Goal: Information Seeking & Learning: Learn about a topic

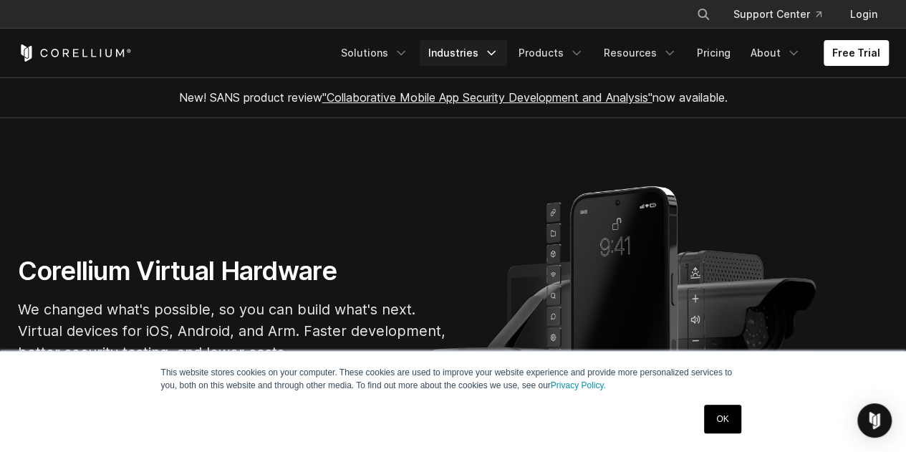
click at [493, 46] on icon "Navigation Menu" at bounding box center [491, 53] width 14 height 14
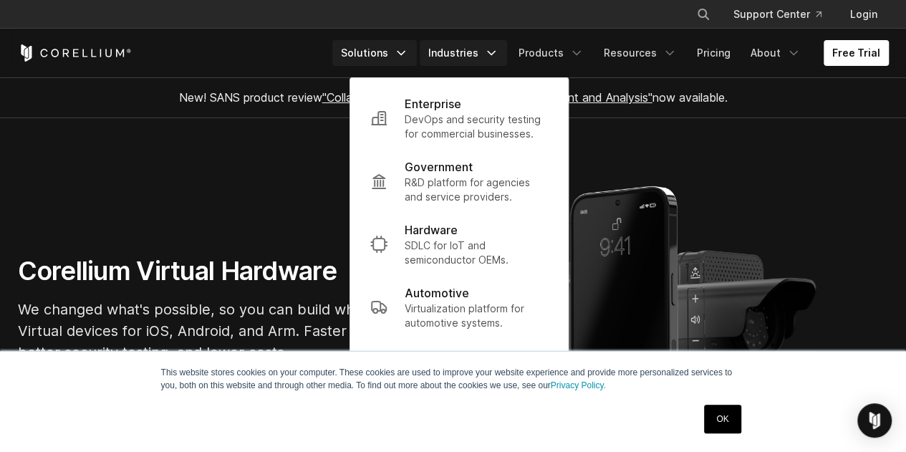
click at [398, 54] on link "Solutions" at bounding box center [374, 53] width 85 height 26
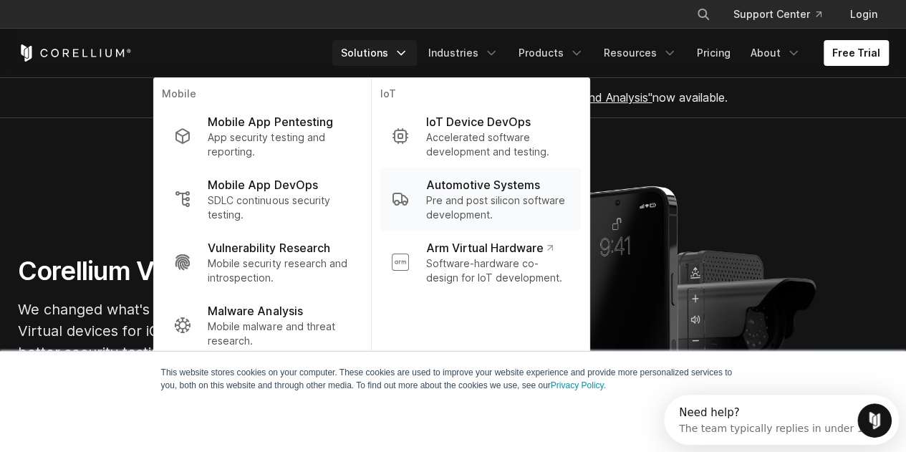
click at [447, 192] on p "Automotive Systems" at bounding box center [483, 184] width 114 height 17
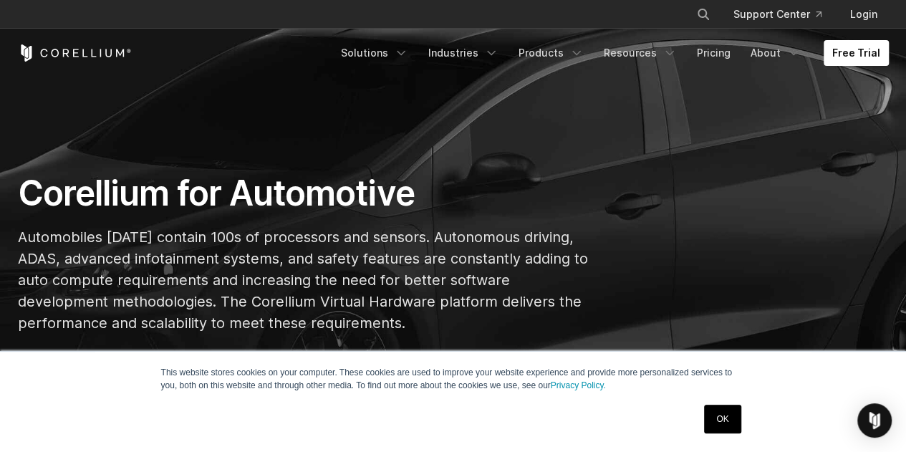
click at [719, 422] on link "OK" at bounding box center [722, 419] width 37 height 29
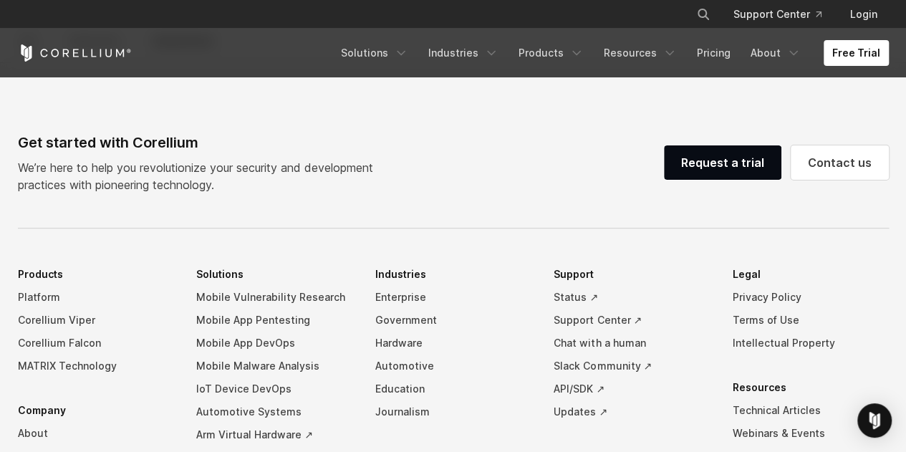
scroll to position [3869, 0]
